Goal: Check status: Check status

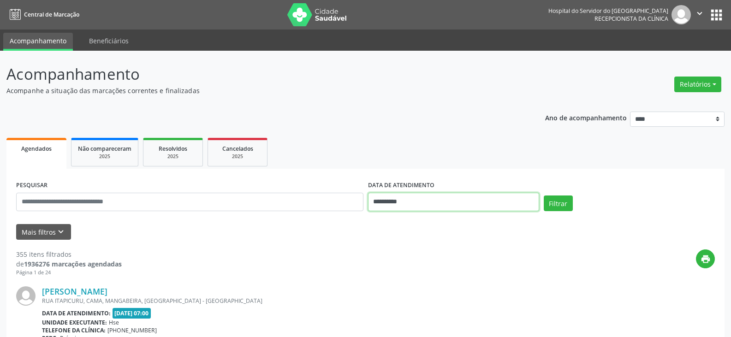
click at [434, 204] on input "**********" at bounding box center [453, 202] width 171 height 18
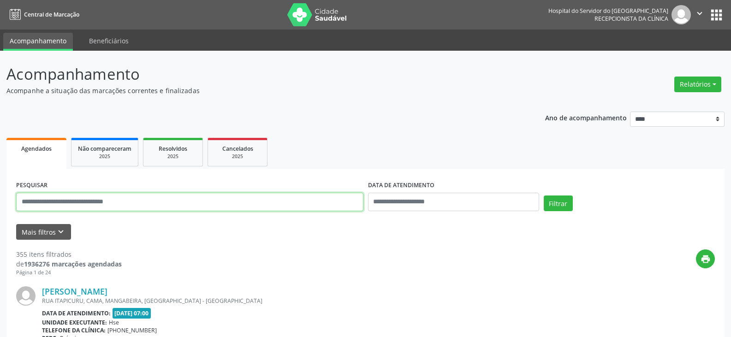
click at [304, 207] on input "text" at bounding box center [189, 202] width 347 height 18
type input "**********"
click at [544, 196] on button "Filtrar" at bounding box center [558, 204] width 29 height 16
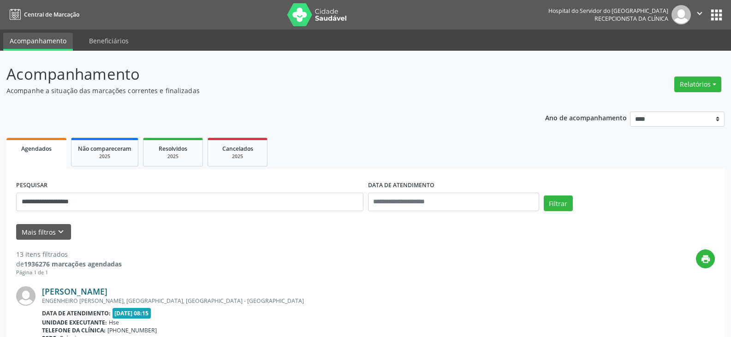
click at [107, 291] on link "[PERSON_NAME]" at bounding box center [74, 291] width 65 height 10
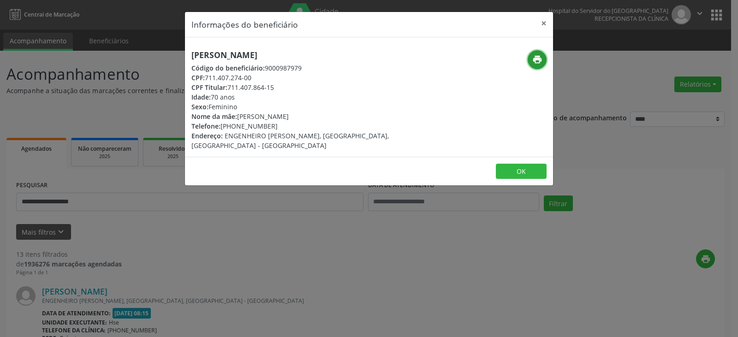
click at [539, 61] on icon "print" at bounding box center [537, 59] width 10 height 10
click at [542, 22] on button "×" at bounding box center [543, 23] width 18 height 23
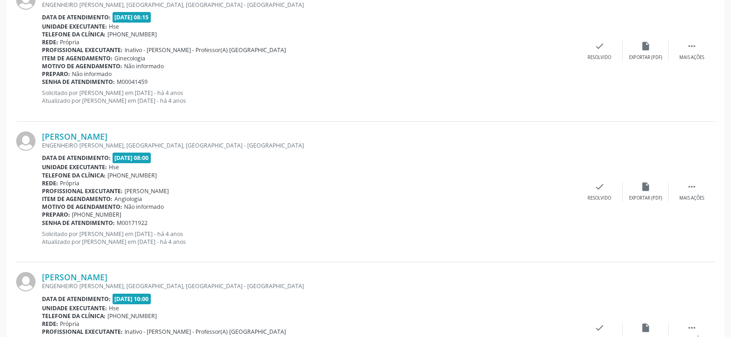
scroll to position [323, 0]
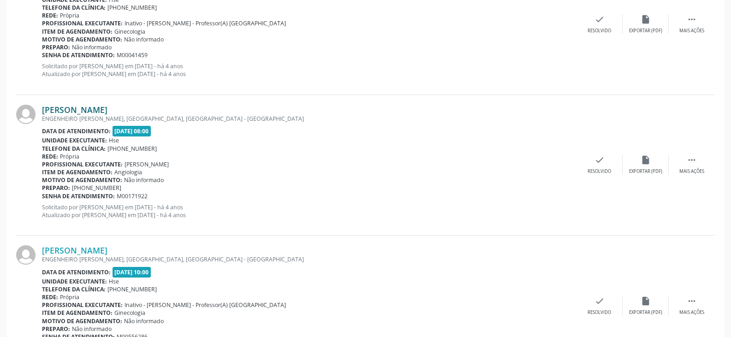
click at [65, 110] on link "[PERSON_NAME]" at bounding box center [74, 110] width 65 height 10
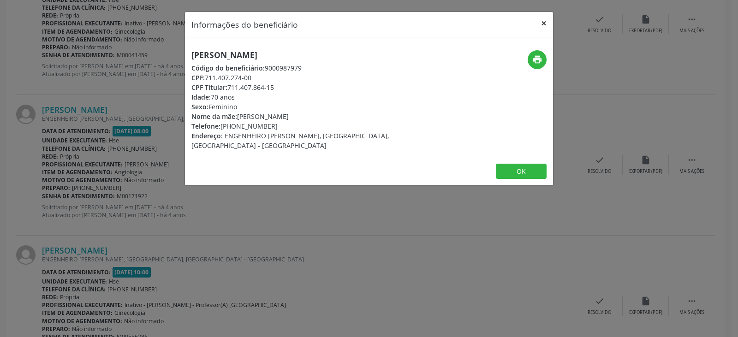
click at [544, 24] on button "×" at bounding box center [543, 23] width 18 height 23
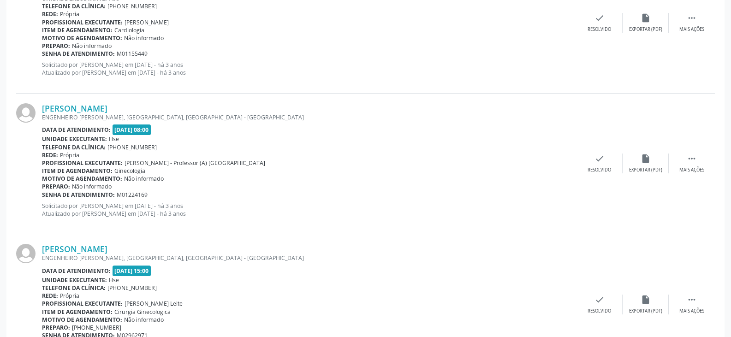
scroll to position [1786, 0]
